Goal: Transaction & Acquisition: Purchase product/service

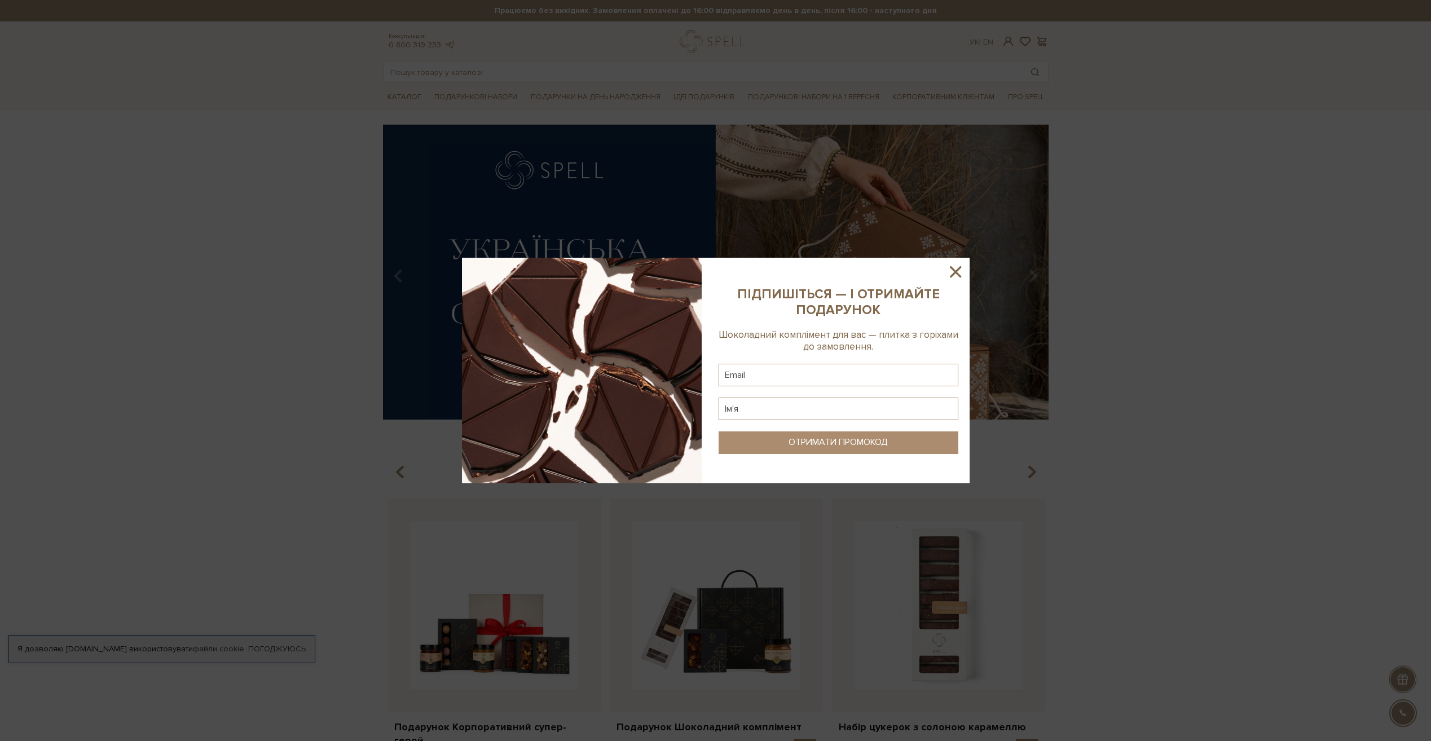
click at [954, 272] on icon at bounding box center [955, 271] width 11 height 11
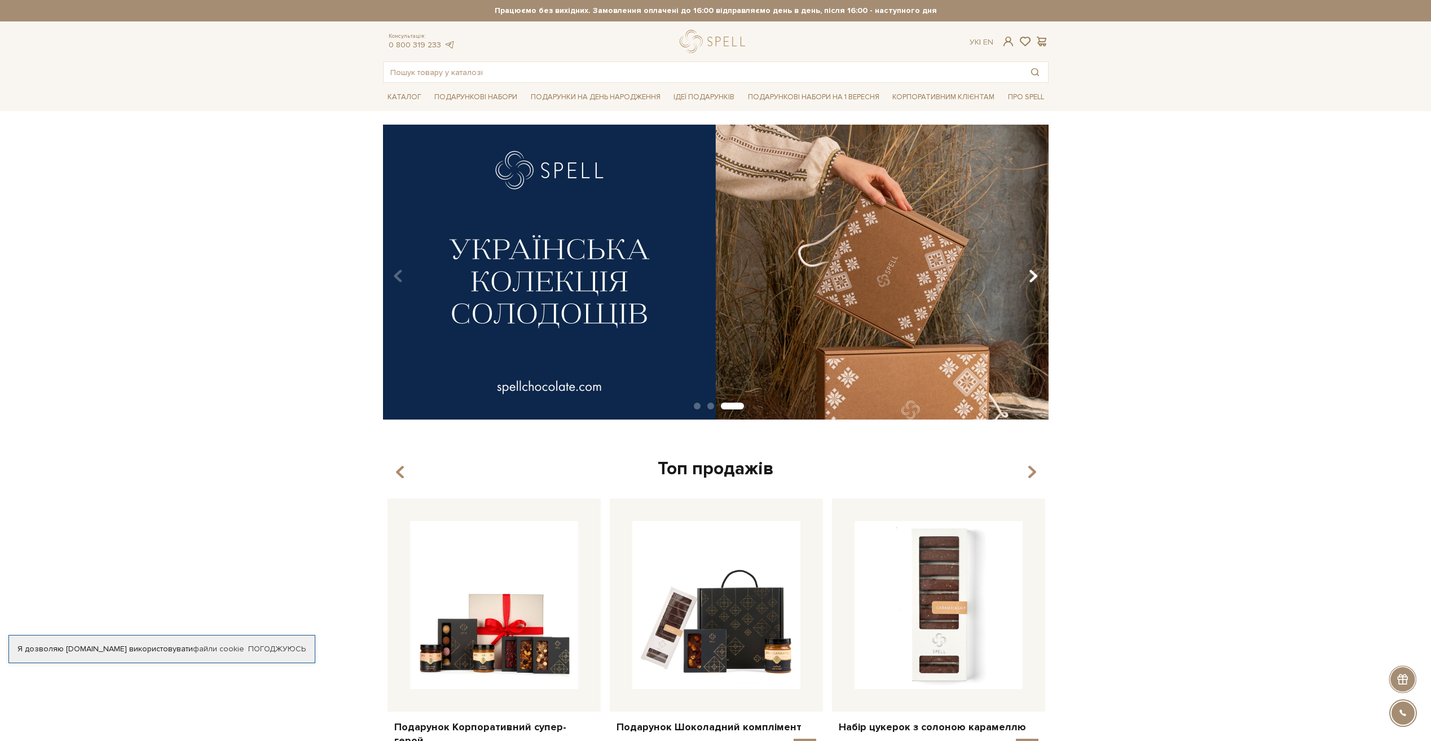
click at [1033, 274] on icon "Carousel Navigation" at bounding box center [1033, 276] width 10 height 19
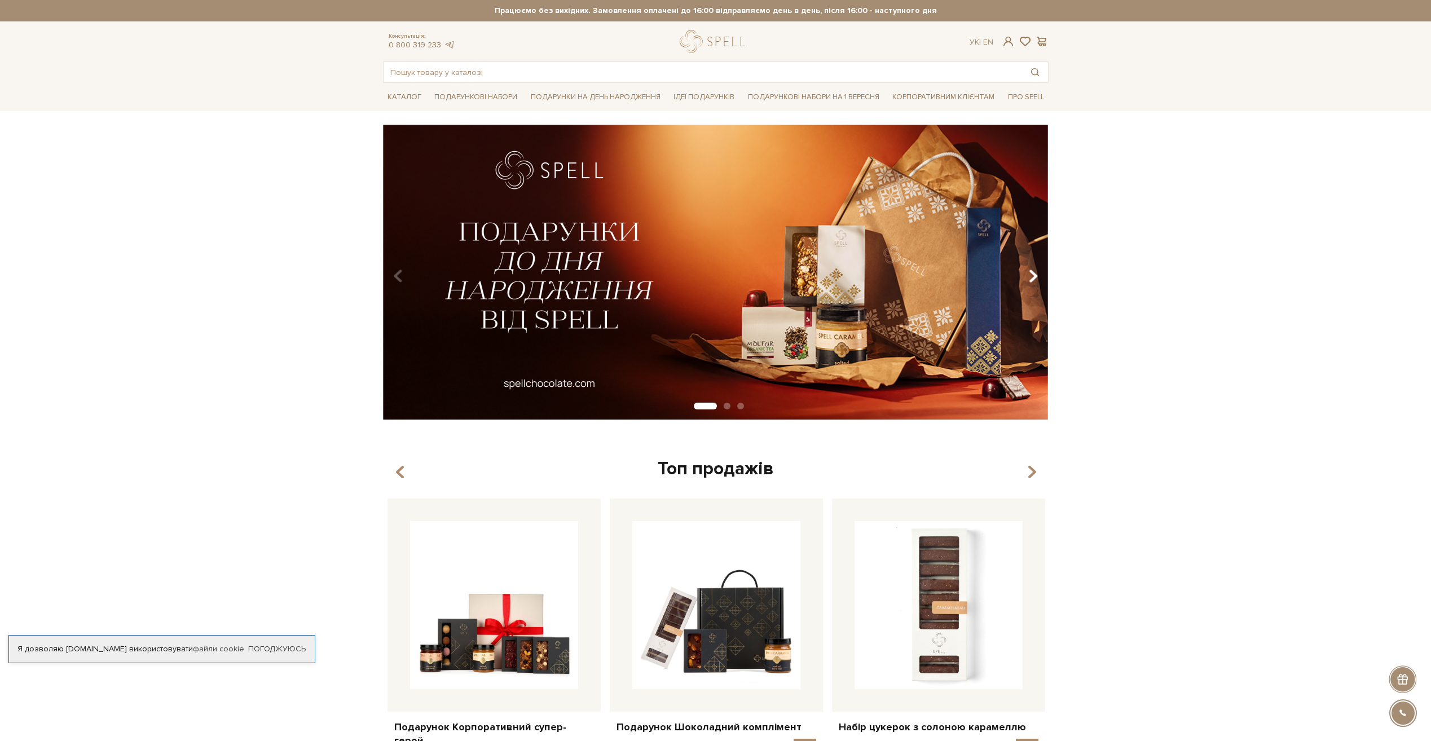
click at [1032, 274] on icon "Carousel Navigation" at bounding box center [1033, 276] width 10 height 19
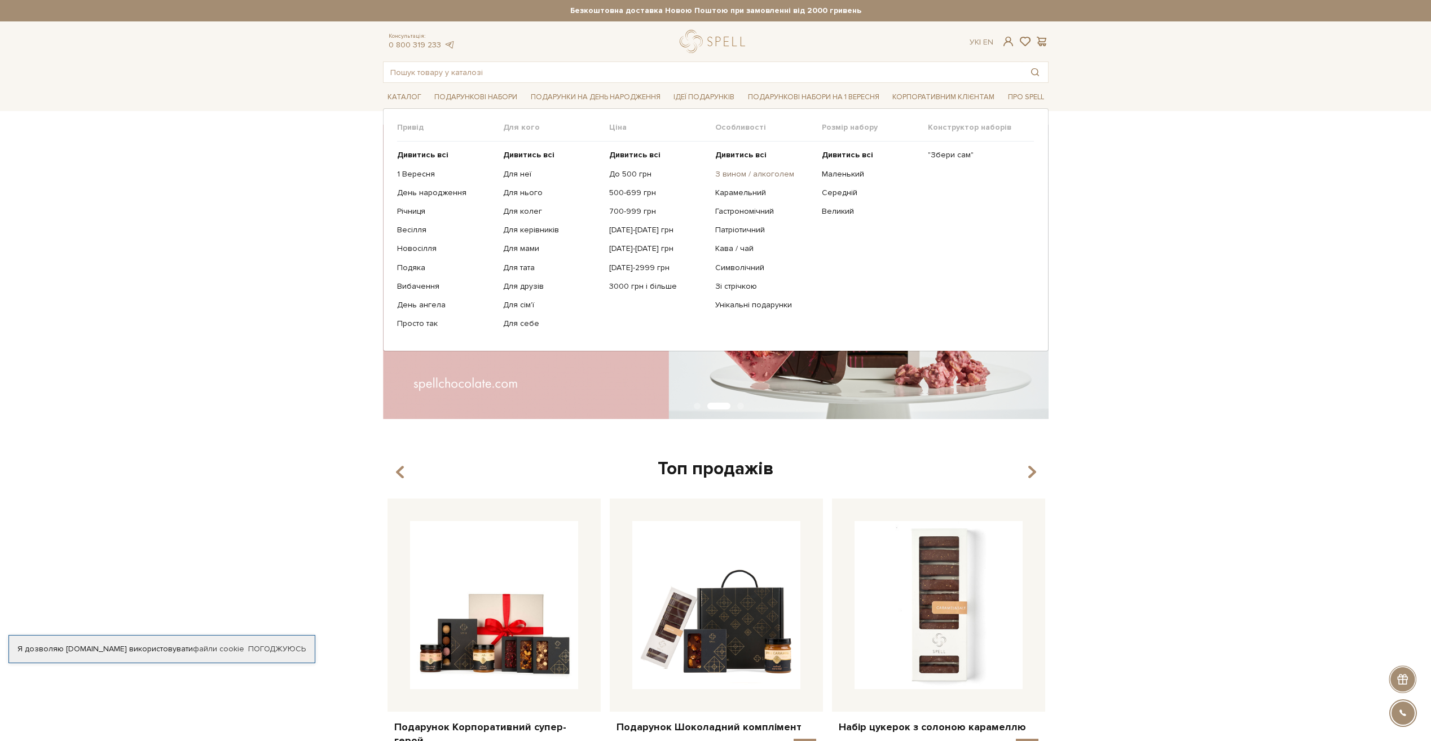
click at [775, 174] on link "З вином / алкоголем" at bounding box center [764, 174] width 98 height 10
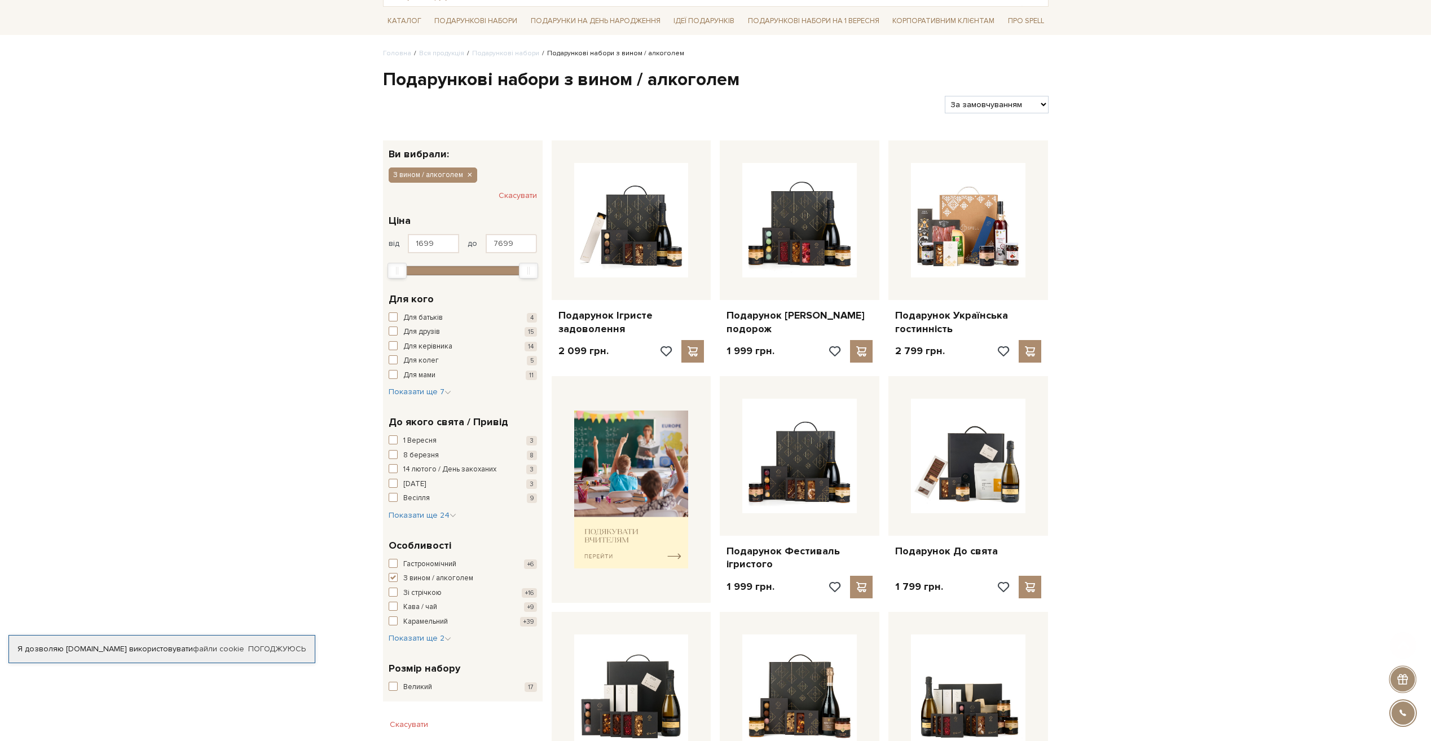
scroll to position [169, 0]
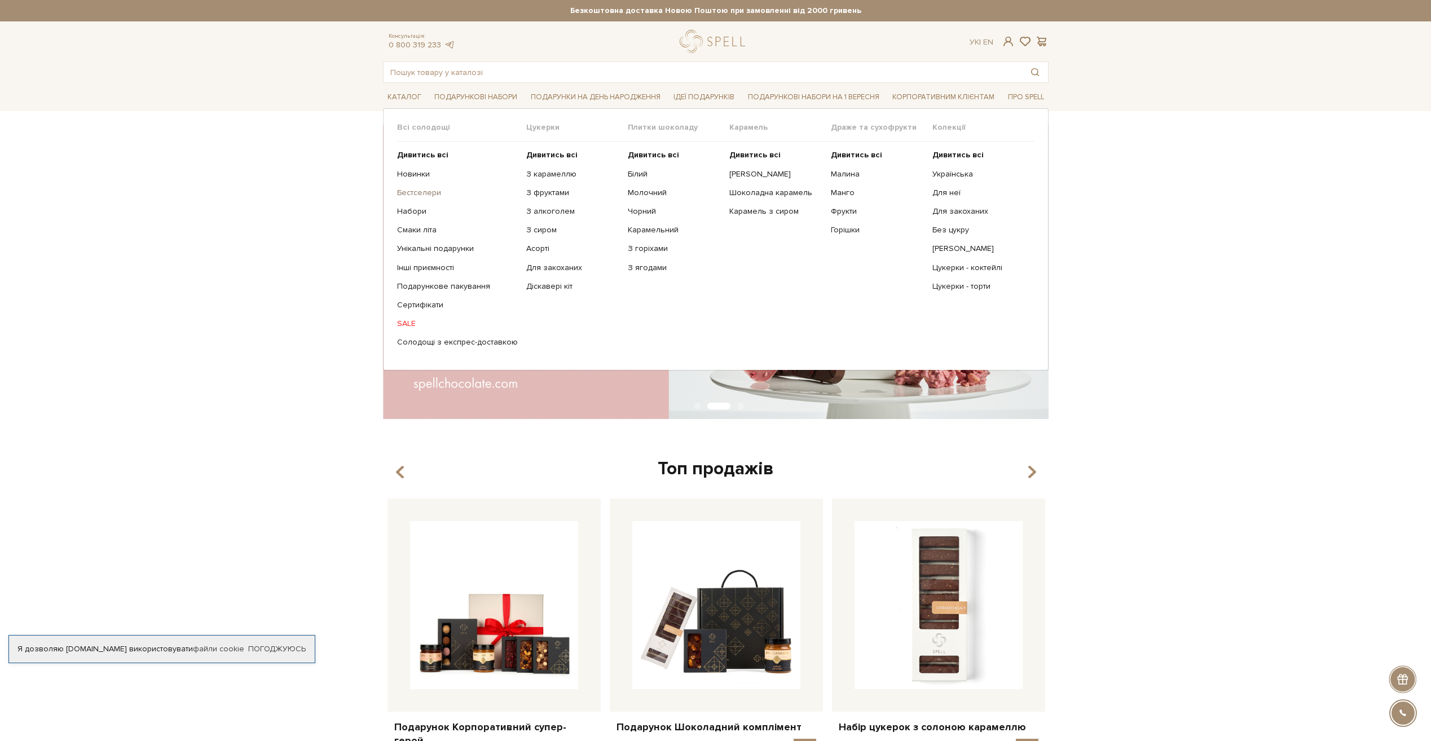
click at [413, 189] on link "Бестселери" at bounding box center [457, 193] width 121 height 10
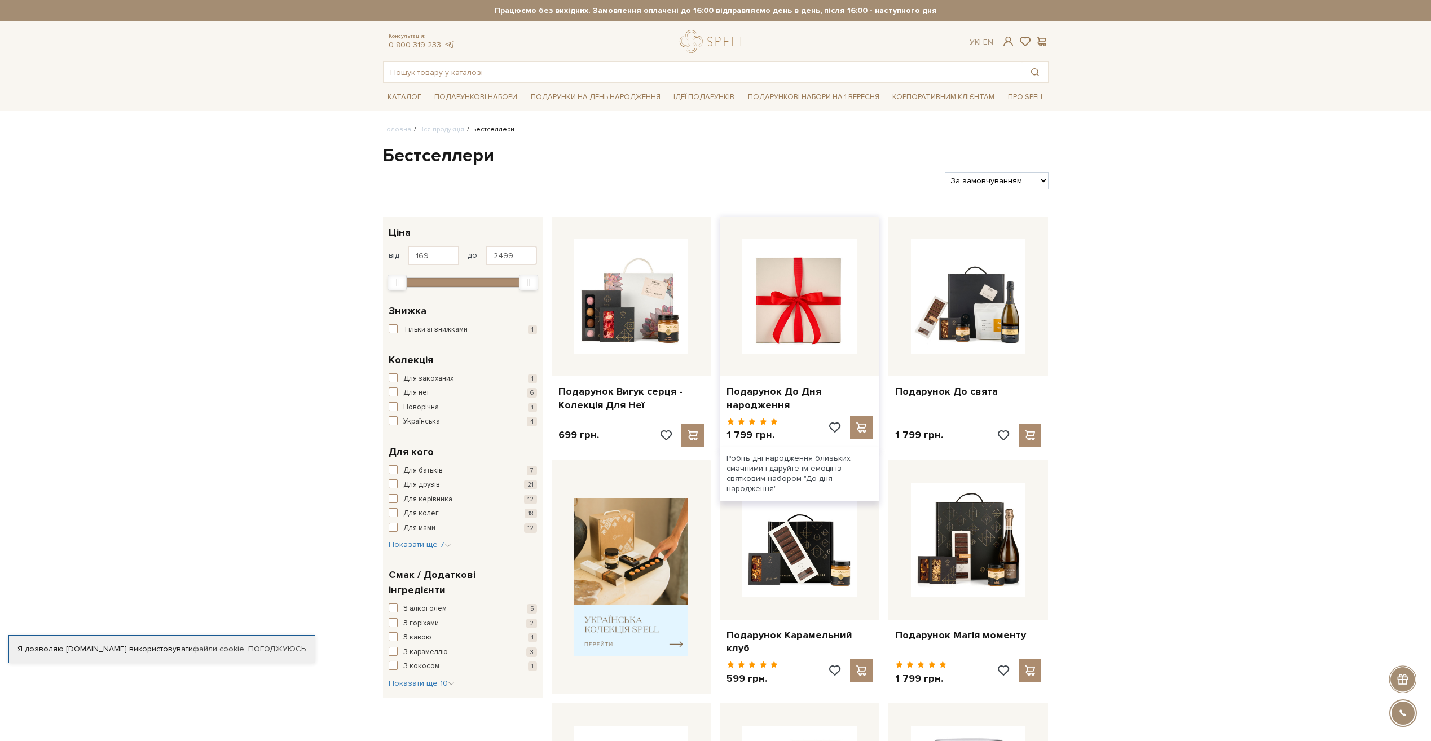
click at [810, 347] on img at bounding box center [799, 296] width 114 height 114
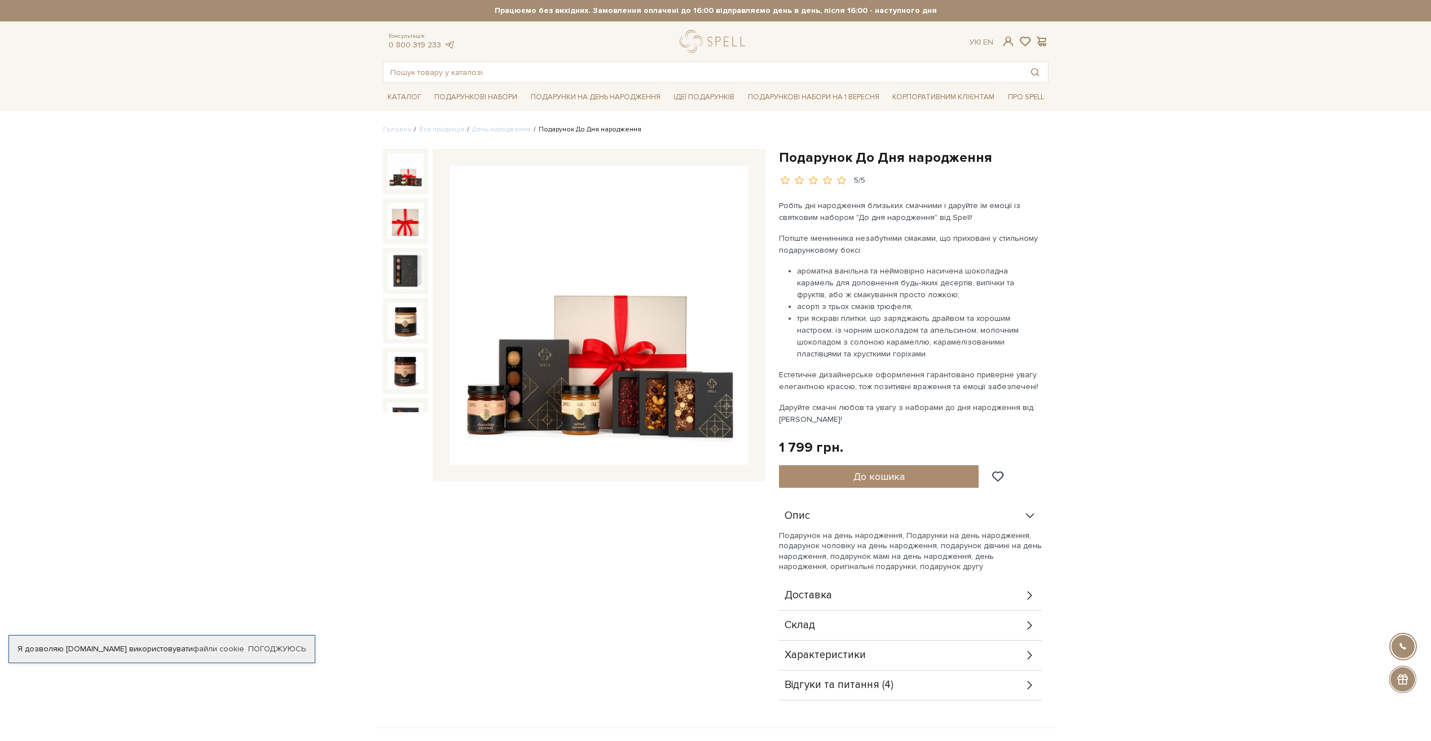
click at [563, 411] on img at bounding box center [598, 315] width 299 height 299
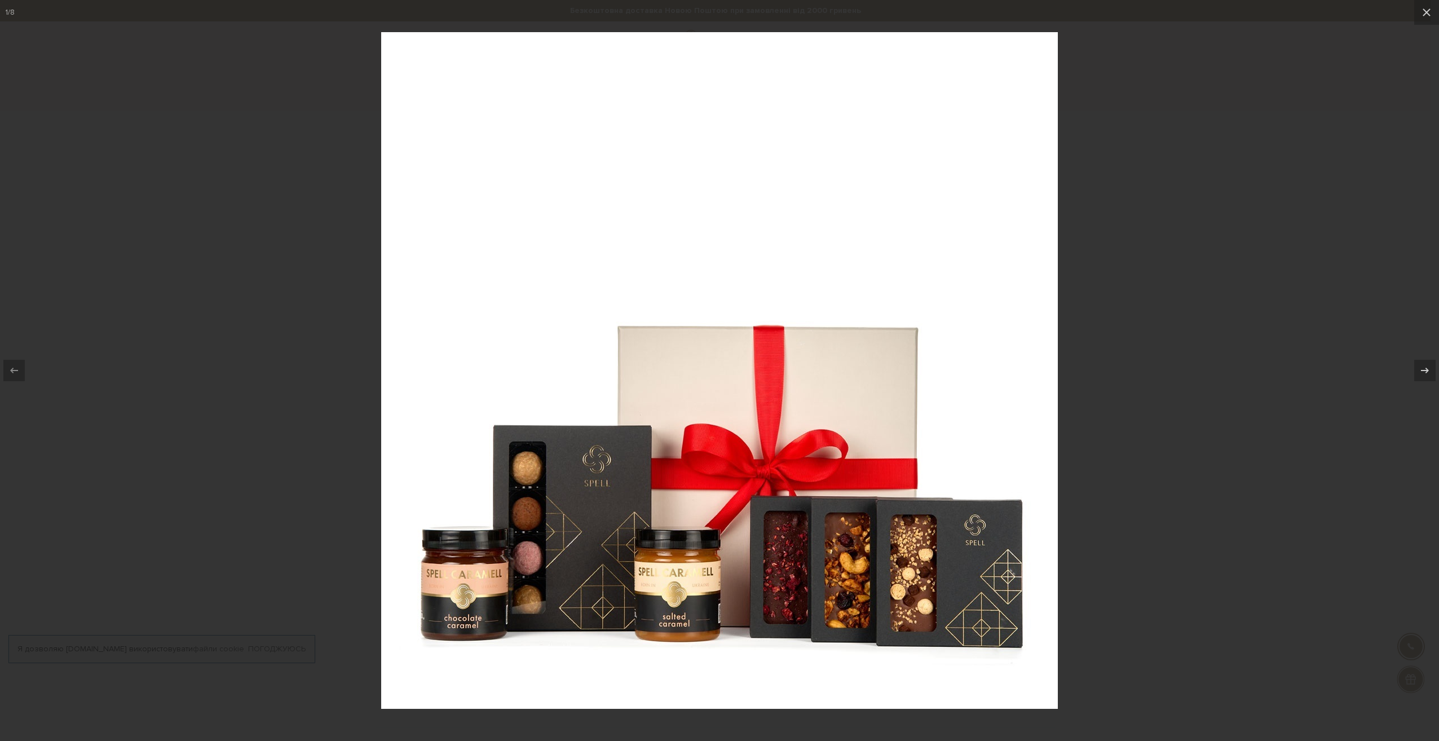
click at [1305, 253] on div at bounding box center [719, 370] width 1439 height 741
